Goal: Task Accomplishment & Management: Use online tool/utility

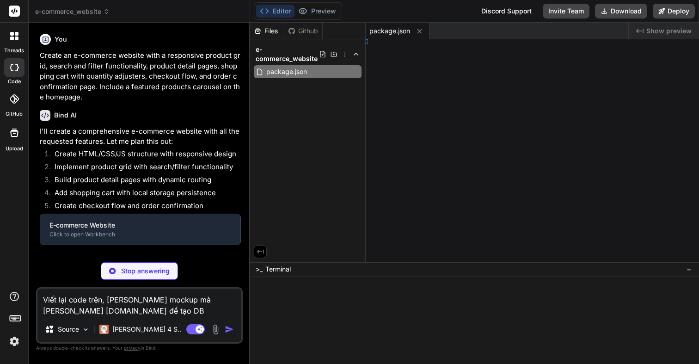
type textarea "x"
type textarea "</html>"
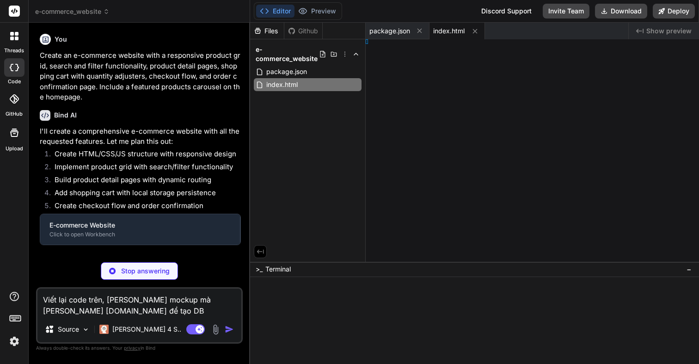
type textarea "x"
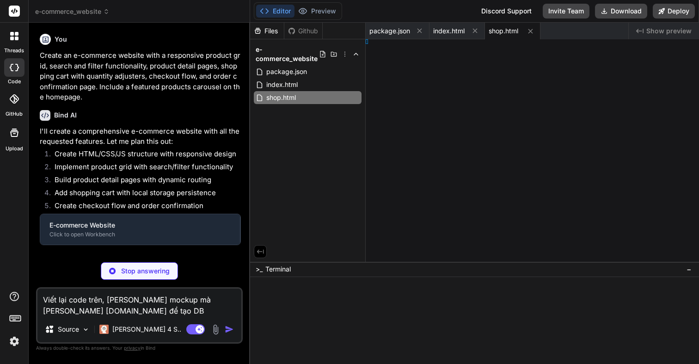
type textarea "x"
type textarea "ml>"
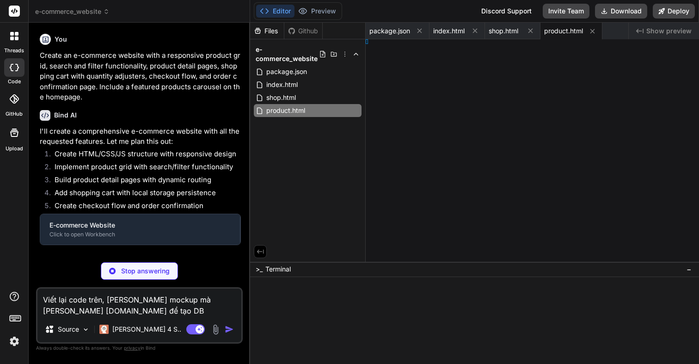
type textarea "x"
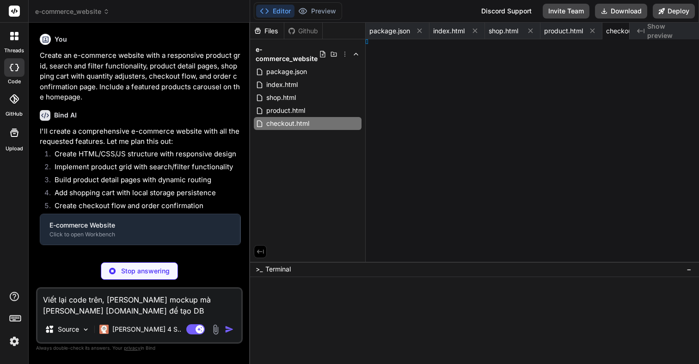
type textarea "x"
type textarea "ml>"
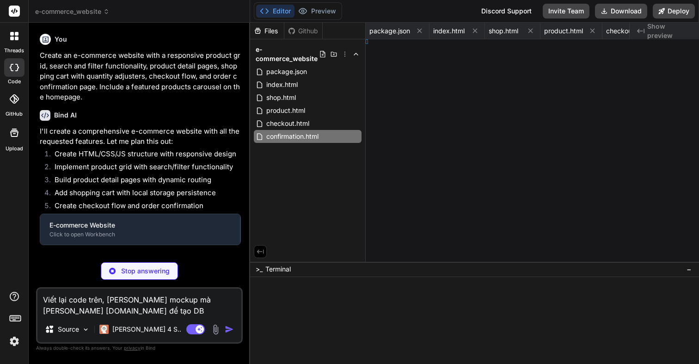
type textarea "x"
type textarea "} }"
type textarea "x"
type textarea "0px; } }"
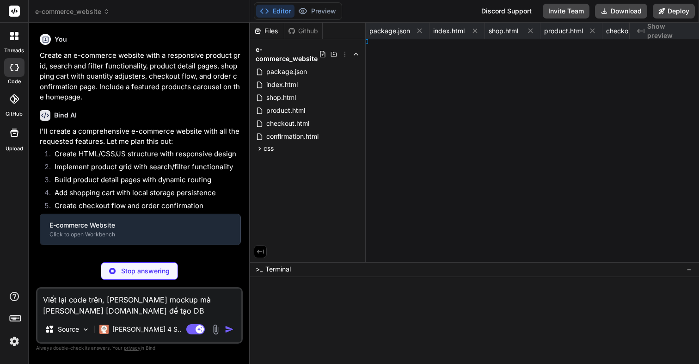
type textarea "x"
type textarea "10px; } }"
type textarea "x"
type textarea "}"
type textarea "x"
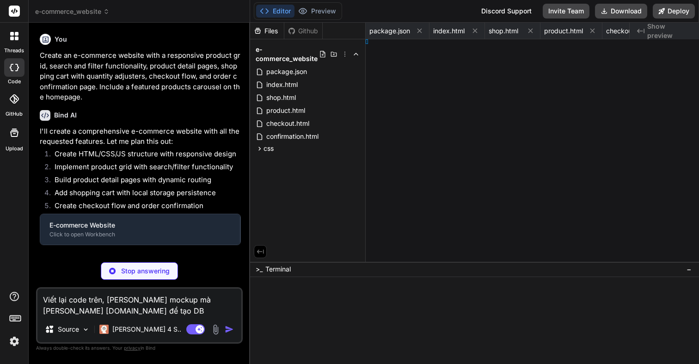
type textarea "} }"
type textarea "x"
type textarea "; } }"
type textarea "x"
type textarea "} }"
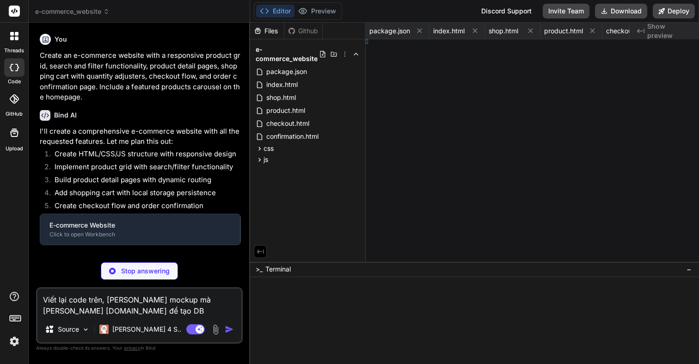
type textarea "x"
type textarea "d(style);"
type textarea "x"
type textarea "box-shadow: 0 4px 10px rgba(0, 0, 0, 0.15); } .cart-notification.active { opaci…"
type textarea "x"
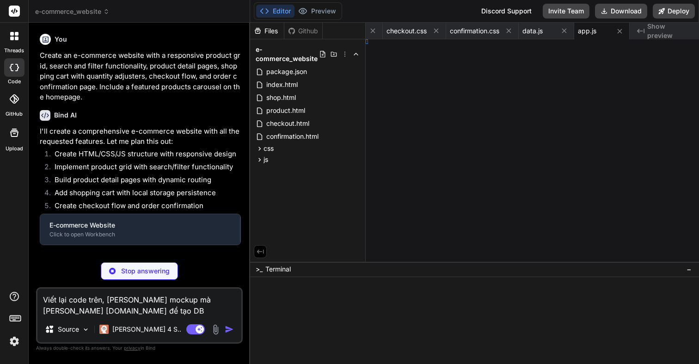
type textarea "'FREESHIP': { discount: 5.99, type: 'fixed', applyTo: 'shipping' } }; if (valid…"
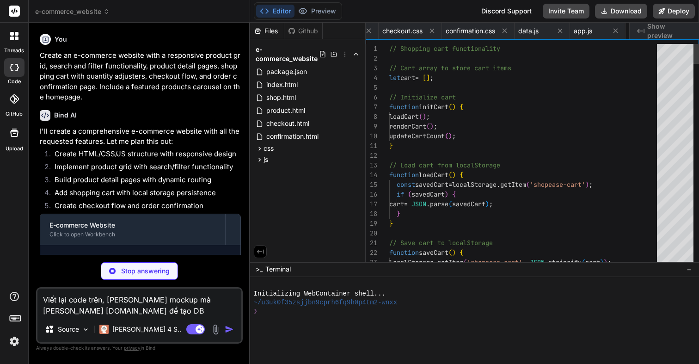
scroll to position [0, 647]
type textarea "x"
type textarea "function updateCarouselButtons(position, maxPosition, prevBtn, nextBtn) { prevB…"
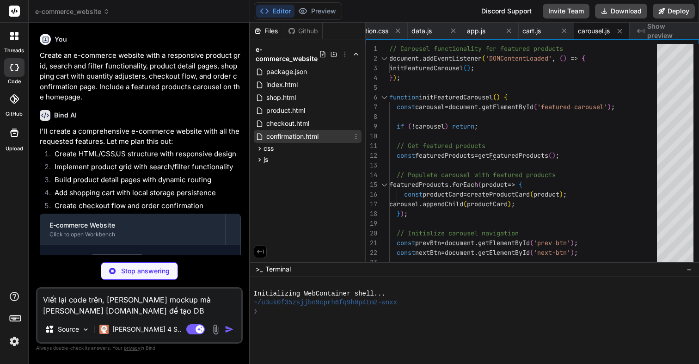
type textarea "x"
type textarea "}"
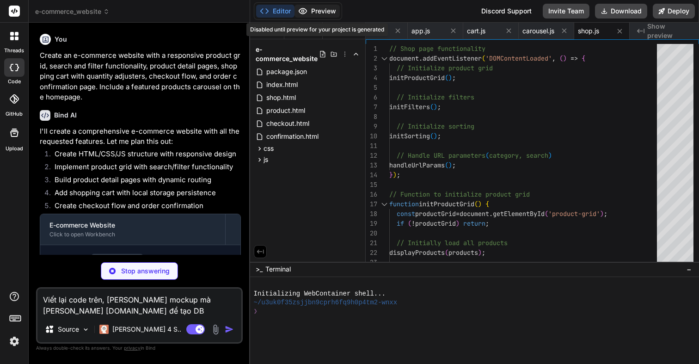
type textarea "x"
type textarea "} // Helper function to capitalize first letter function capitalizeFirstLetter(…"
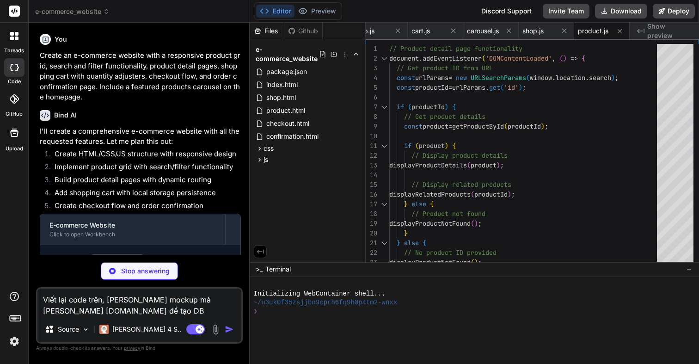
type textarea "x"
type textarea "function initPrintReceipt() { const printReceiptBtn = document.getElementById('…"
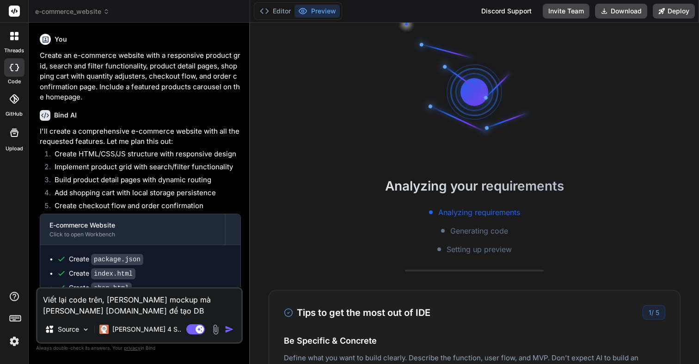
scroll to position [0, 940]
type textarea "x"
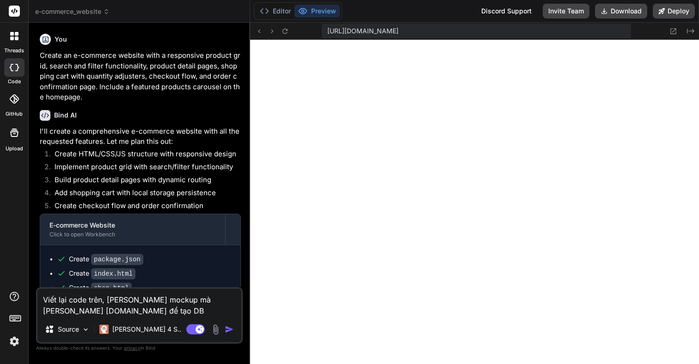
scroll to position [1133, 0]
click at [259, 31] on icon at bounding box center [259, 31] width 8 height 8
click at [261, 30] on icon at bounding box center [259, 31] width 8 height 8
click at [287, 30] on icon at bounding box center [285, 30] width 5 height 5
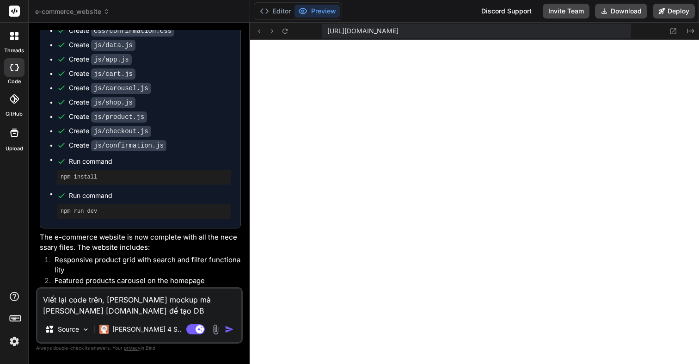
scroll to position [489, 0]
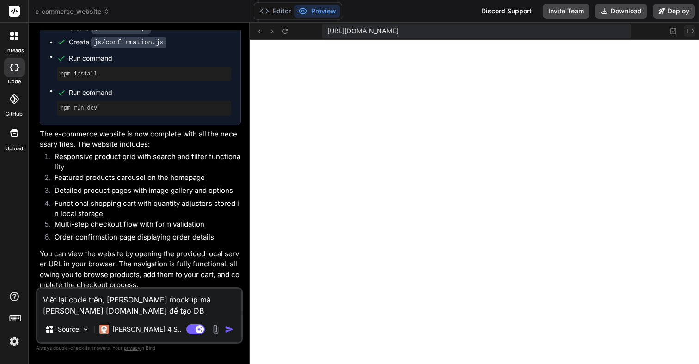
click at [687, 31] on icon "Created with Pixso." at bounding box center [690, 30] width 7 height 7
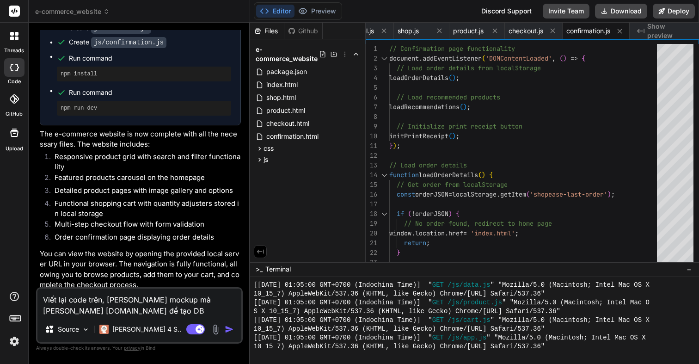
click at [686, 31] on span "Show preview" at bounding box center [670, 31] width 44 height 19
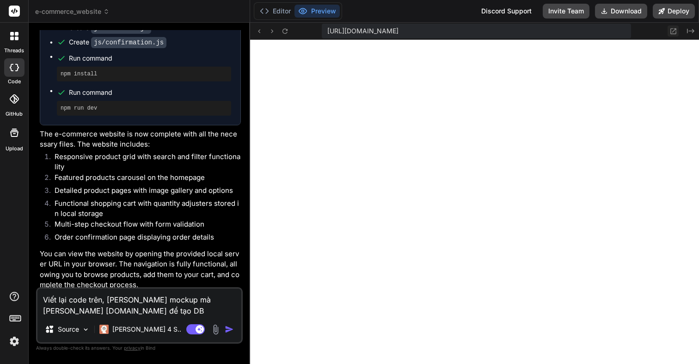
click at [668, 32] on button at bounding box center [673, 30] width 11 height 11
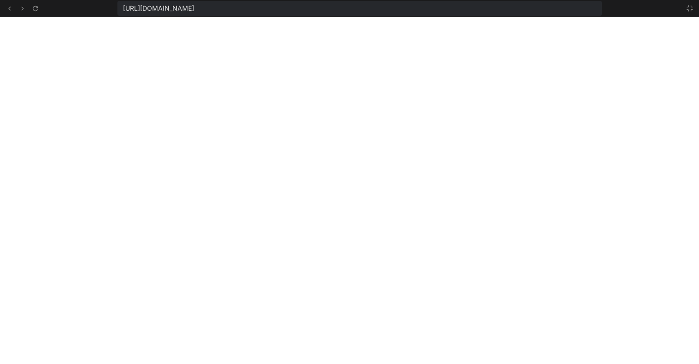
scroll to position [1792, 0]
click at [7, 10] on icon at bounding box center [10, 9] width 8 height 8
click at [11, 6] on icon at bounding box center [10, 9] width 8 height 8
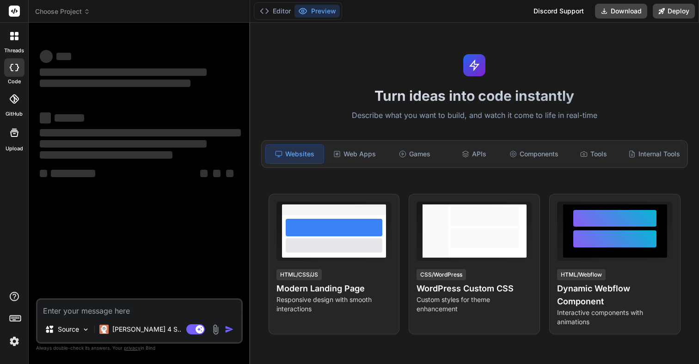
click at [80, 9] on span "Choose Project" at bounding box center [62, 11] width 55 height 9
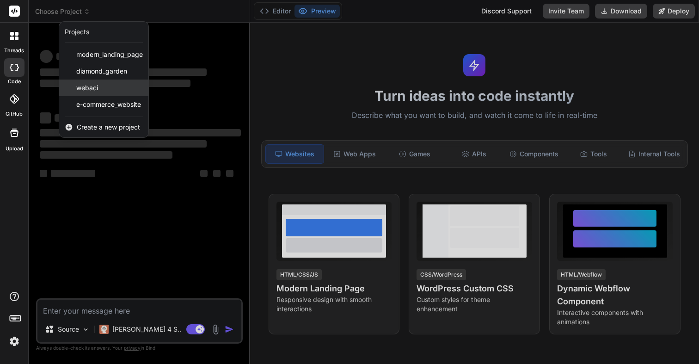
click at [97, 85] on span "webaci" at bounding box center [87, 87] width 22 height 9
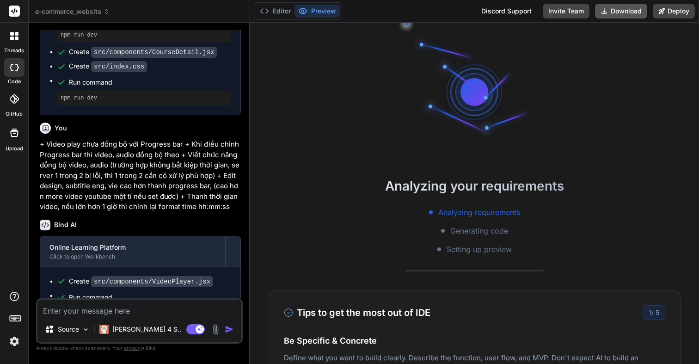
scroll to position [735, 0]
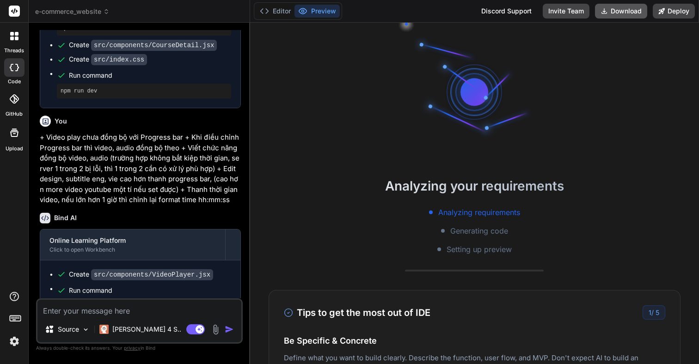
click at [623, 13] on button "Download" at bounding box center [621, 11] width 52 height 15
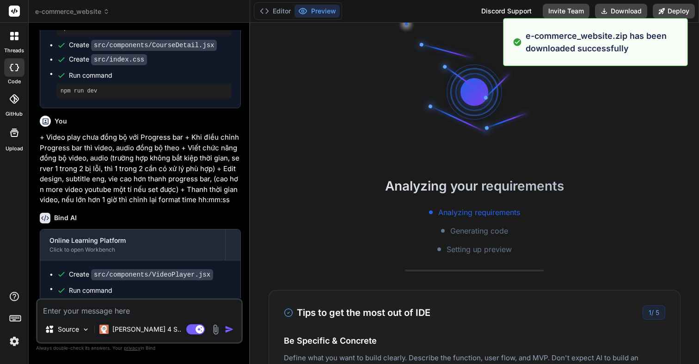
click at [78, 7] on span "e-commerce_website" at bounding box center [72, 11] width 74 height 9
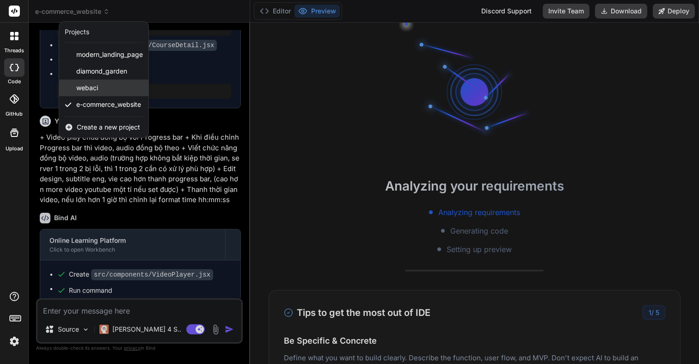
click at [94, 92] on span "webaci" at bounding box center [87, 87] width 22 height 9
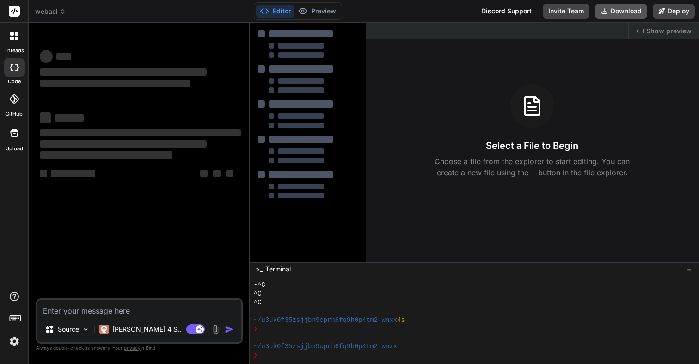
scroll to position [149, 0]
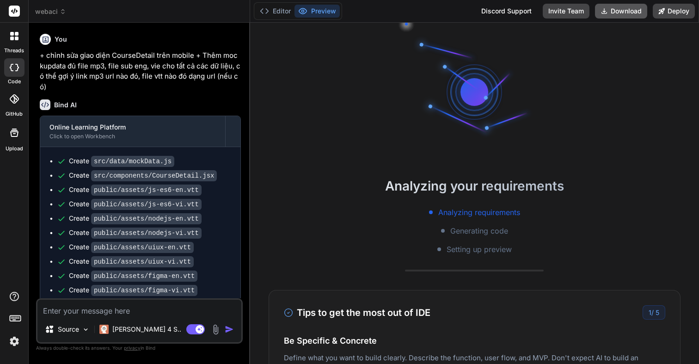
click at [627, 10] on button "Download" at bounding box center [621, 11] width 52 height 15
type textarea "x"
